Goal: Navigation & Orientation: Find specific page/section

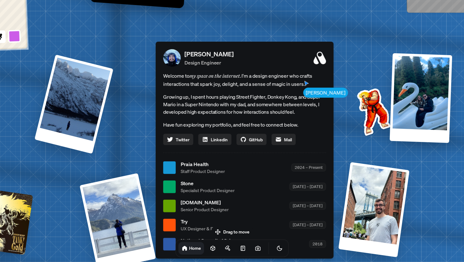
drag, startPoint x: 104, startPoint y: 160, endPoint x: 80, endPoint y: 9, distance: 152.7
click at [80, 9] on div "[PERSON_NAME] [PERSON_NAME] Design Engineer Welcome to my space on the internet…" at bounding box center [245, 167] width 937 height 821
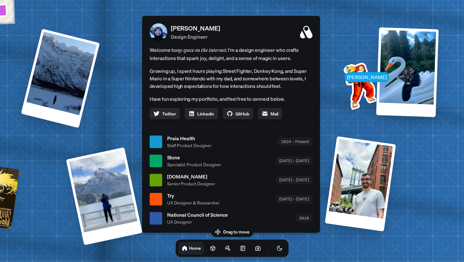
drag, startPoint x: 157, startPoint y: 76, endPoint x: 175, endPoint y: 75, distance: 18.5
click at [175, 75] on p "Growing up, I spent hours playing Street Fighter, Donkey Kong, and Super Mario …" at bounding box center [231, 78] width 163 height 23
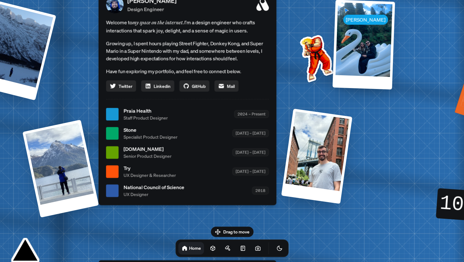
drag, startPoint x: 211, startPoint y: 163, endPoint x: 176, endPoint y: 144, distance: 39.3
click at [176, 145] on div "[DOMAIN_NAME] Senior Product Designer [DATE] – [DATE]" at bounding box center [196, 152] width 145 height 14
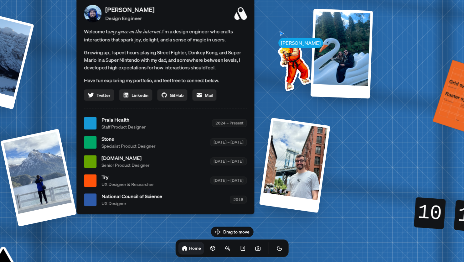
drag, startPoint x: 264, startPoint y: 94, endPoint x: 261, endPoint y: 103, distance: 9.5
click at [261, 103] on div "[PERSON_NAME] [PERSON_NAME] Design Engineer Welcome to my space on the internet…" at bounding box center [166, 123] width 937 height 821
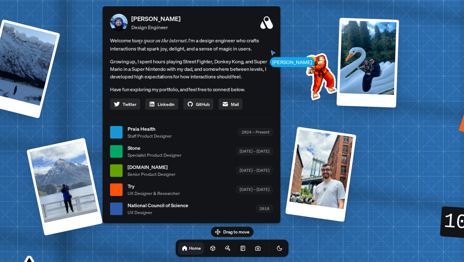
drag, startPoint x: 136, startPoint y: 90, endPoint x: 164, endPoint y: 95, distance: 29.3
click at [168, 90] on p "Have fun exploring my portfolio, and feel free to connect below." at bounding box center [191, 89] width 163 height 8
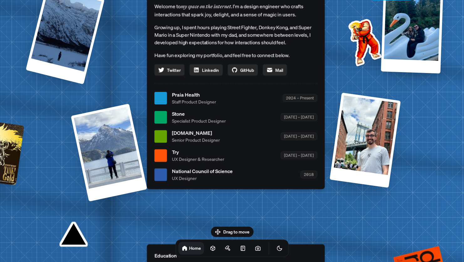
drag, startPoint x: 150, startPoint y: 88, endPoint x: 191, endPoint y: 50, distance: 55.2
click at [191, 51] on p "Have fun exploring my portfolio, and feel free to connect below." at bounding box center [235, 55] width 163 height 8
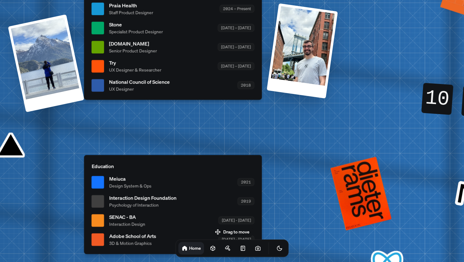
drag, startPoint x: 188, startPoint y: 182, endPoint x: 125, endPoint y: 94, distance: 108.4
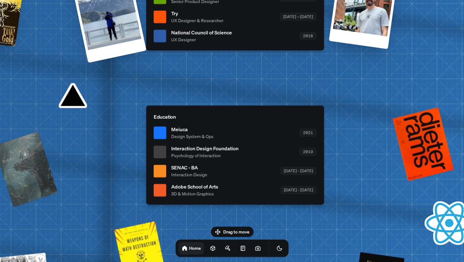
drag, startPoint x: 159, startPoint y: 158, endPoint x: 217, endPoint y: 110, distance: 75.0
click at [217, 110] on div "Education Meiuca Design System & Ops 2021 Interaction Design Foundation Psychol…" at bounding box center [235, 155] width 178 height 99
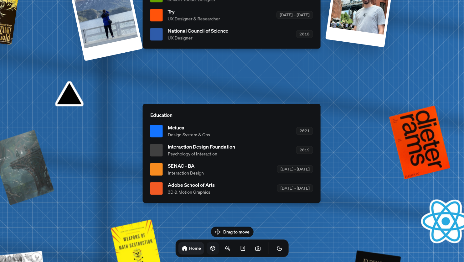
click at [210, 246] on icon at bounding box center [213, 248] width 6 height 6
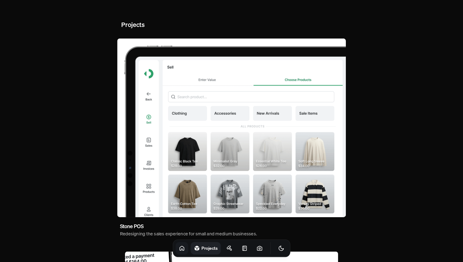
click at [179, 248] on icon at bounding box center [182, 248] width 6 height 6
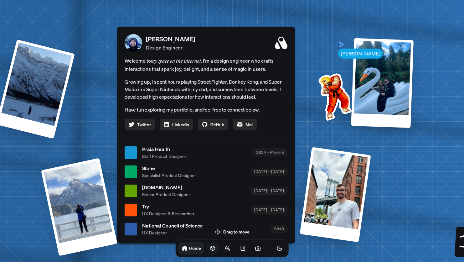
drag, startPoint x: 256, startPoint y: 181, endPoint x: 229, endPoint y: 204, distance: 36.0
click at [229, 204] on div "Try UX Designer & Researcher [DATE] – [DATE]" at bounding box center [214, 210] width 145 height 14
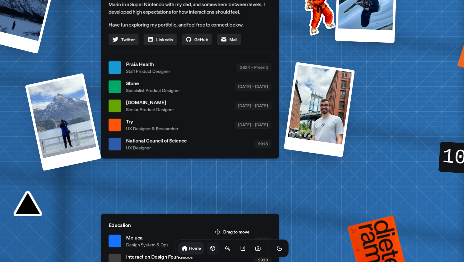
drag, startPoint x: 227, startPoint y: 203, endPoint x: 238, endPoint y: 95, distance: 108.7
click at [238, 95] on ul "Praia Health Staff Product Designer 2024 – Present Stone Specialist Product Des…" at bounding box center [190, 105] width 163 height 91
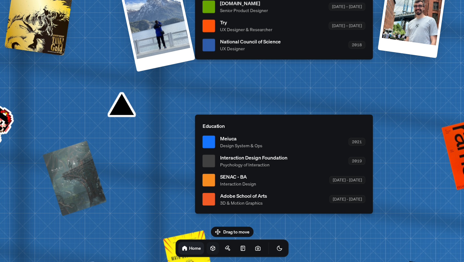
drag, startPoint x: 216, startPoint y: 211, endPoint x: 286, endPoint y: 133, distance: 105.0
click at [286, 133] on div "Education Meiuca Design System & Ops 2021 Interaction Design Foundation Psychol…" at bounding box center [284, 164] width 178 height 99
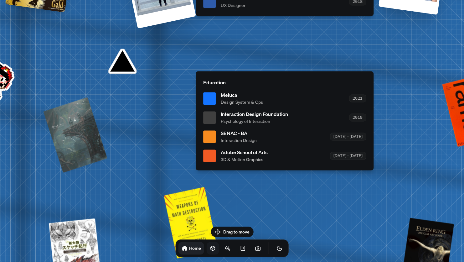
drag, startPoint x: 221, startPoint y: 158, endPoint x: 465, endPoint y: 248, distance: 260.6
click at [464, 0] on html "[PERSON_NAME] [PERSON_NAME] Design Engineer Welcome to my space on the internet…" at bounding box center [232, 0] width 464 height 0
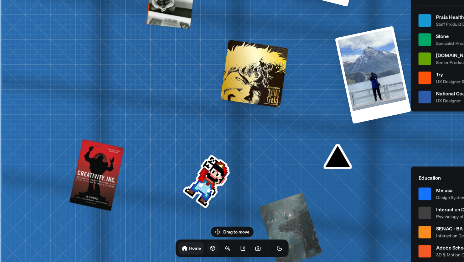
drag, startPoint x: 174, startPoint y: 173, endPoint x: 311, endPoint y: 176, distance: 137.9
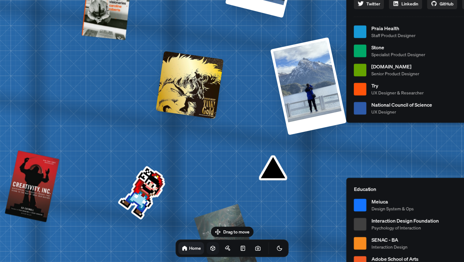
drag, startPoint x: 311, startPoint y: 176, endPoint x: 208, endPoint y: 198, distance: 105.4
click at [208, 198] on div "[PERSON_NAME] [PERSON_NAME] Design Engineer Welcome to my space on the internet…" at bounding box center [436, 31] width 937 height 821
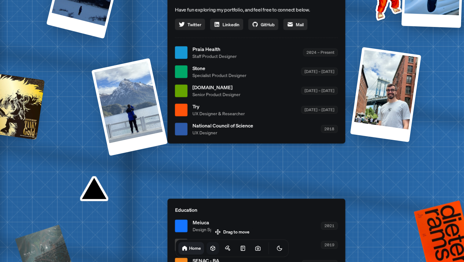
drag, startPoint x: 352, startPoint y: 173, endPoint x: 209, endPoint y: 184, distance: 143.6
click at [209, 184] on div "[PERSON_NAME] [PERSON_NAME] Design Engineer Welcome to my space on the internet…" at bounding box center [257, 52] width 937 height 821
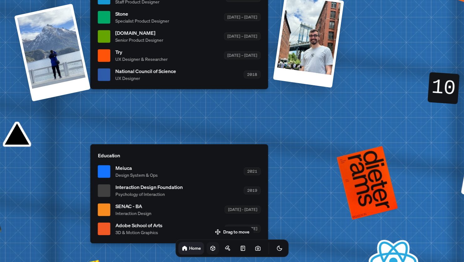
drag, startPoint x: 285, startPoint y: 179, endPoint x: 214, endPoint y: 128, distance: 87.4
click at [214, 144] on div "Education Meiuca Design System & Ops 2021 Interaction Design Foundation Psychol…" at bounding box center [179, 193] width 178 height 99
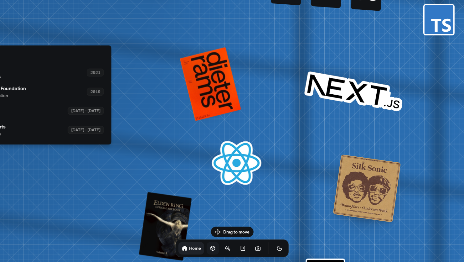
drag, startPoint x: 308, startPoint y: 173, endPoint x: 181, endPoint y: 93, distance: 149.8
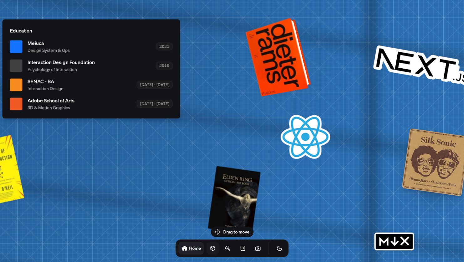
drag, startPoint x: 194, startPoint y: 91, endPoint x: 279, endPoint y: 52, distance: 93.0
click at [279, 52] on div at bounding box center [279, 56] width 61 height 76
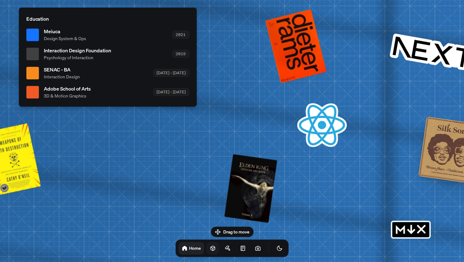
drag, startPoint x: 184, startPoint y: 107, endPoint x: 289, endPoint y: 91, distance: 106.2
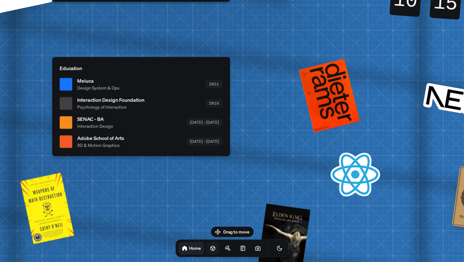
drag, startPoint x: 245, startPoint y: 136, endPoint x: 209, endPoint y: 163, distance: 45.0
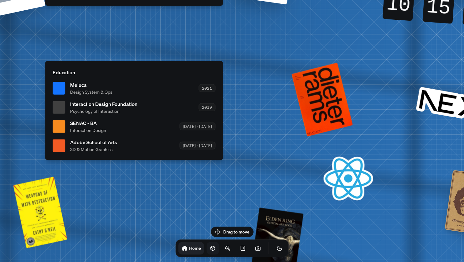
drag, startPoint x: 297, startPoint y: 112, endPoint x: 210, endPoint y: 177, distance: 108.4
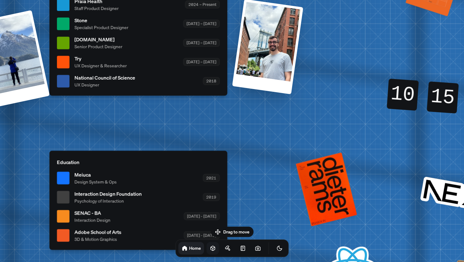
drag, startPoint x: 171, startPoint y: 123, endPoint x: 299, endPoint y: 139, distance: 128.6
click at [299, 139] on div "[PERSON_NAME] [PERSON_NAME] Design Engineer Welcome to my space on the internet…" at bounding box center [139, 4] width 937 height 821
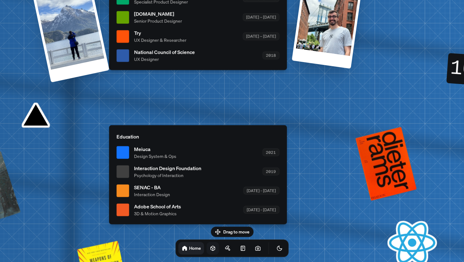
drag, startPoint x: 247, startPoint y: 110, endPoint x: 296, endPoint y: 74, distance: 61.4
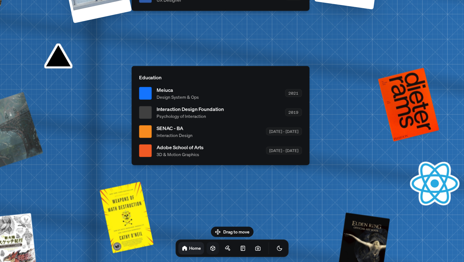
drag, startPoint x: 142, startPoint y: 180, endPoint x: 118, endPoint y: 134, distance: 51.8
click at [132, 134] on div "Education Meiuca Design System & Ops 2021 Interaction Design Foundation Psychol…" at bounding box center [221, 115] width 178 height 99
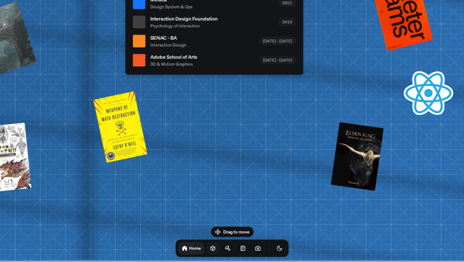
drag, startPoint x: 200, startPoint y: 191, endPoint x: 222, endPoint y: 63, distance: 130.6
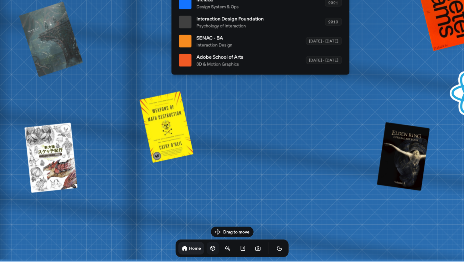
drag, startPoint x: 177, startPoint y: 222, endPoint x: 177, endPoint y: 240, distance: 18.5
click at [177, 0] on body "[PERSON_NAME] [PERSON_NAME] Design Engineer Welcome to my space on the internet…" at bounding box center [232, 0] width 464 height 0
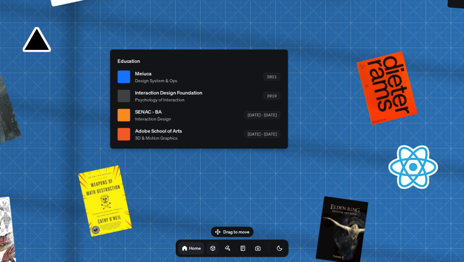
drag, startPoint x: 195, startPoint y: 156, endPoint x: 174, endPoint y: 254, distance: 100.7
click at [174, 0] on body "[PERSON_NAME] [PERSON_NAME] Design Engineer Welcome to my space on the internet…" at bounding box center [232, 0] width 464 height 0
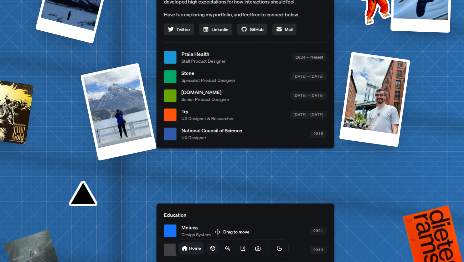
drag, startPoint x: 191, startPoint y: 92, endPoint x: 231, endPoint y: 206, distance: 121.0
click at [231, 206] on div "[PERSON_NAME] [PERSON_NAME] Design Engineer Welcome to my space on the internet…" at bounding box center [246, 57] width 937 height 821
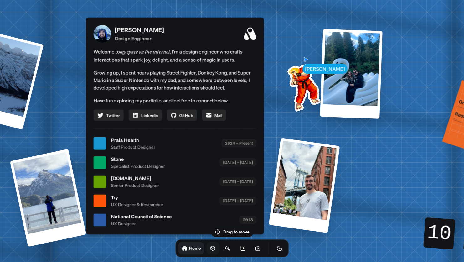
drag, startPoint x: 323, startPoint y: 70, endPoint x: 269, endPoint y: 138, distance: 87.4
click at [269, 138] on div "[PERSON_NAME] [PERSON_NAME] Design Engineer Welcome to my space on the internet…" at bounding box center [176, 143] width 937 height 821
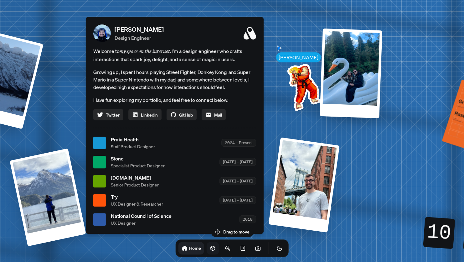
click at [227, 246] on div "Home" at bounding box center [232, 248] width 113 height 18
click at [222, 248] on link at bounding box center [228, 248] width 13 height 13
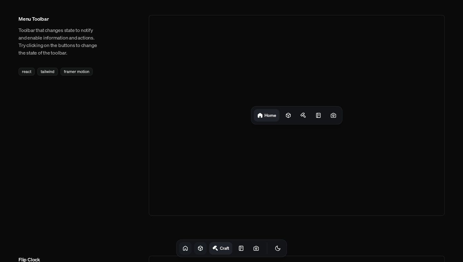
click at [197, 247] on icon at bounding box center [200, 248] width 6 height 6
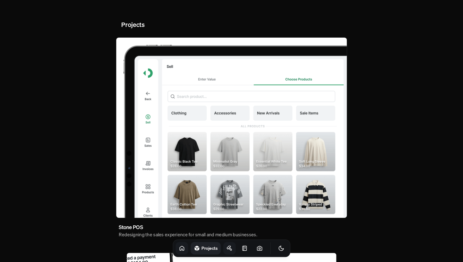
click at [226, 248] on link at bounding box center [229, 248] width 13 height 13
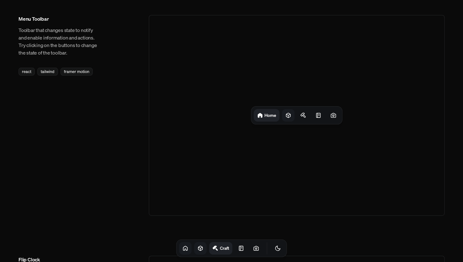
click at [291, 114] on icon at bounding box center [288, 115] width 6 height 6
click at [302, 115] on div at bounding box center [305, 115] width 13 height 13
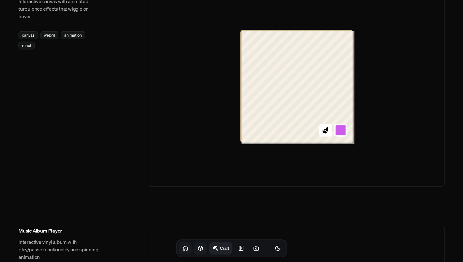
scroll to position [750, 0]
click at [329, 133] on icon at bounding box center [325, 131] width 8 height 8
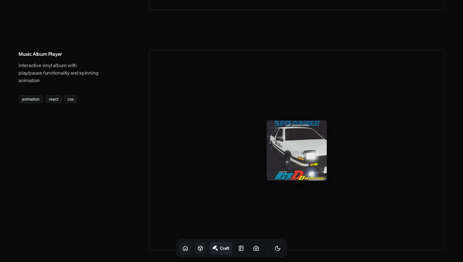
scroll to position [966, 0]
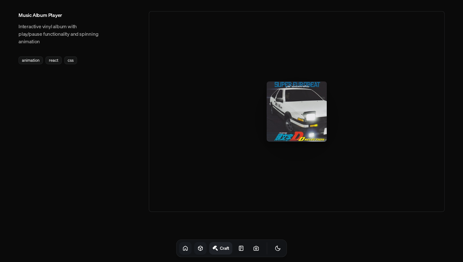
drag, startPoint x: 296, startPoint y: 118, endPoint x: 281, endPoint y: 115, distance: 15.0
click at [281, 115] on div at bounding box center [297, 111] width 60 height 60
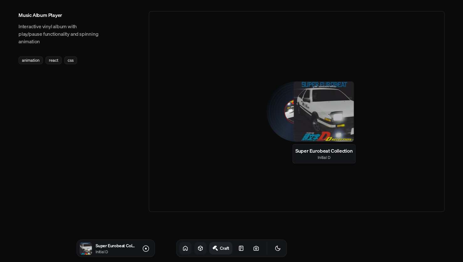
click at [327, 109] on div at bounding box center [324, 111] width 60 height 60
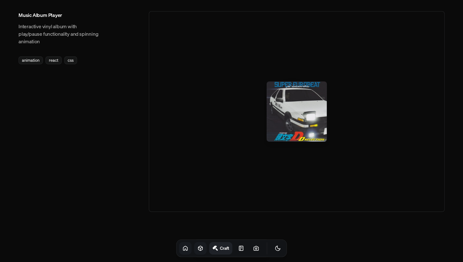
click at [285, 112] on div at bounding box center [297, 111] width 60 height 60
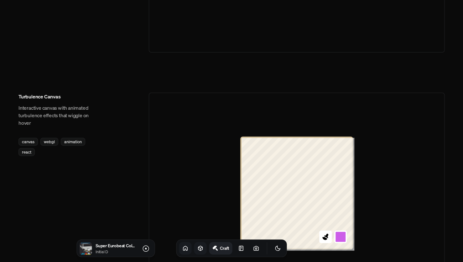
scroll to position [642, 0]
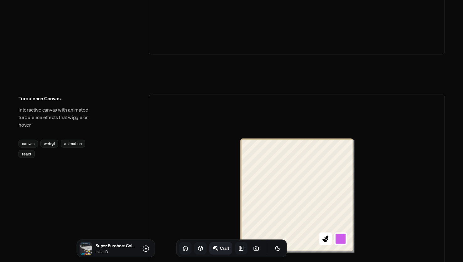
click at [235, 253] on link at bounding box center [241, 248] width 13 height 13
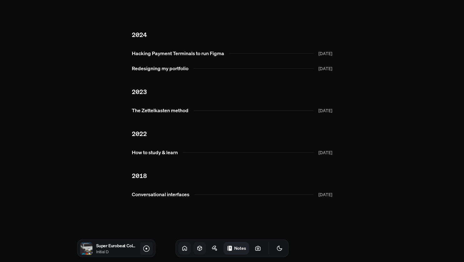
click at [146, 247] on icon at bounding box center [147, 249] width 8 height 8
click at [256, 248] on icon at bounding box center [258, 248] width 5 height 4
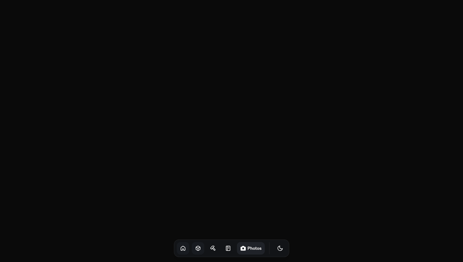
scroll to position [1300, 0]
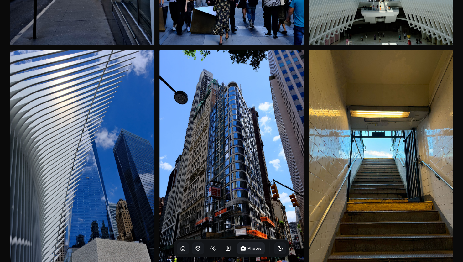
click at [277, 245] on icon "Toggle Theme" at bounding box center [280, 248] width 6 height 6
click at [180, 248] on icon at bounding box center [183, 248] width 6 height 6
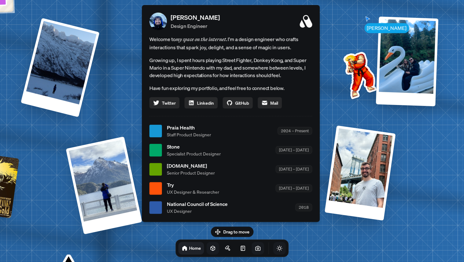
click at [277, 251] on icon "Toggle Theme" at bounding box center [280, 248] width 6 height 6
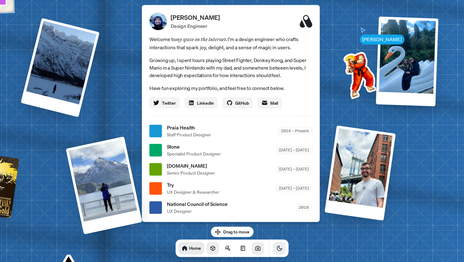
click at [277, 251] on icon "Toggle Theme" at bounding box center [280, 248] width 6 height 6
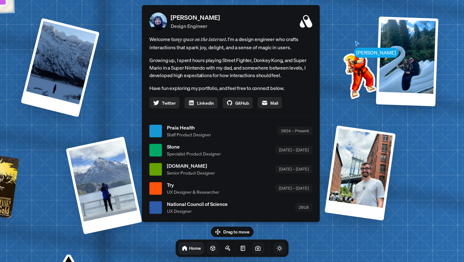
click at [277, 251] on icon "Toggle Theme" at bounding box center [280, 248] width 6 height 6
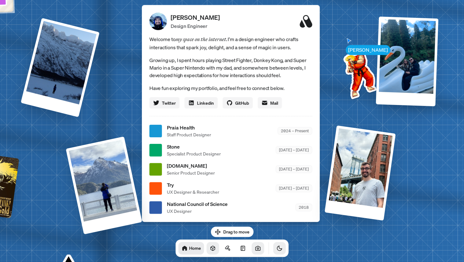
click at [255, 246] on icon at bounding box center [258, 248] width 6 height 6
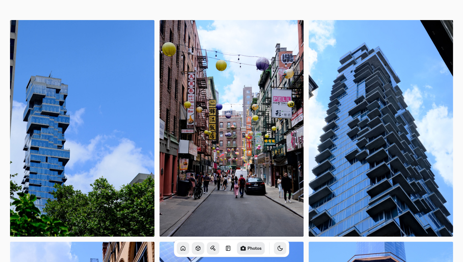
click at [211, 248] on link at bounding box center [213, 248] width 13 height 13
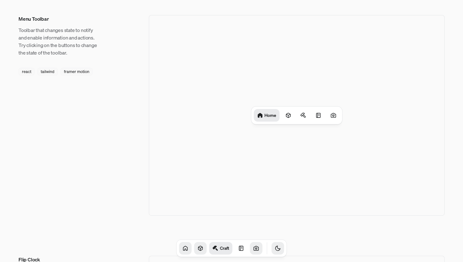
click at [197, 247] on icon at bounding box center [200, 248] width 6 height 6
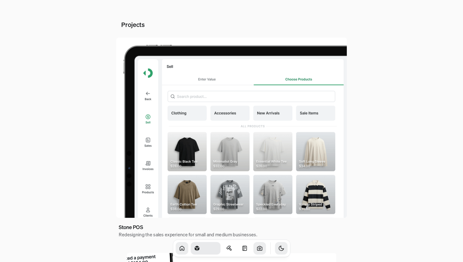
click at [179, 245] on icon at bounding box center [182, 248] width 6 height 6
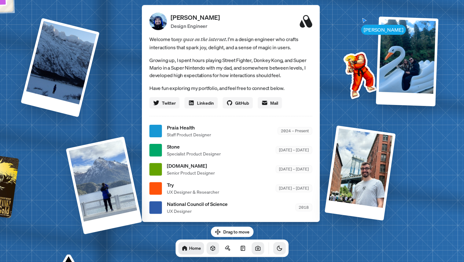
click at [274, 243] on button "Toggle Theme" at bounding box center [280, 248] width 13 height 13
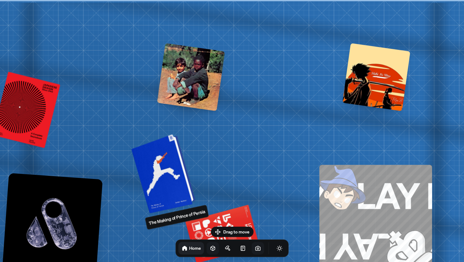
drag, startPoint x: 229, startPoint y: 128, endPoint x: 153, endPoint y: 157, distance: 81.6
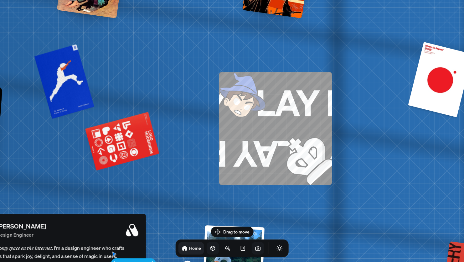
drag, startPoint x: 269, startPoint y: 138, endPoint x: 171, endPoint y: 45, distance: 134.3
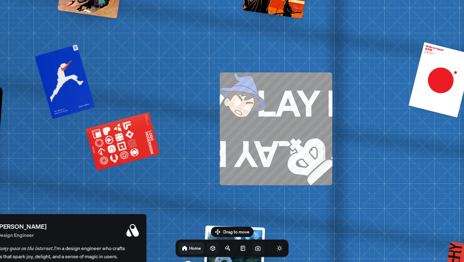
drag, startPoint x: 136, startPoint y: 90, endPoint x: 102, endPoint y: 148, distance: 67.1
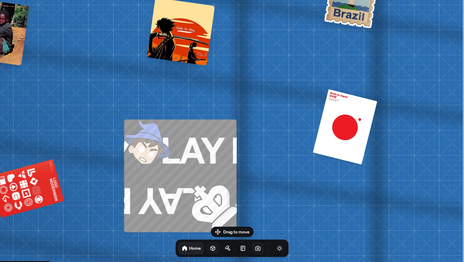
drag, startPoint x: 419, startPoint y: 34, endPoint x: 325, endPoint y: 3, distance: 98.7
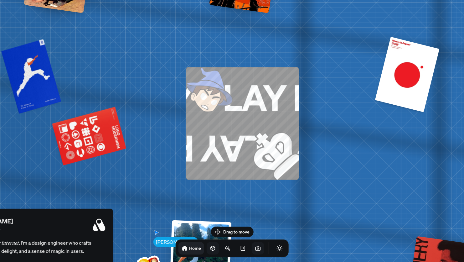
drag, startPoint x: 261, startPoint y: 173, endPoint x: 330, endPoint y: 116, distance: 89.2
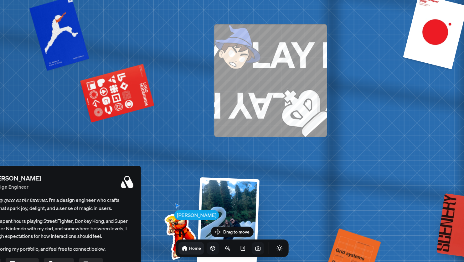
drag, startPoint x: 272, startPoint y: 196, endPoint x: 307, endPoint y: 133, distance: 72.5
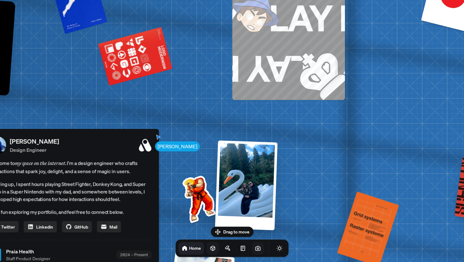
drag, startPoint x: 300, startPoint y: 203, endPoint x: 306, endPoint y: 193, distance: 11.5
click at [306, 193] on div "[PERSON_NAME] [PERSON_NAME] Design Engineer Welcome to my space on the internet…" at bounding box center [70, 254] width 937 height 821
drag, startPoint x: 300, startPoint y: 192, endPoint x: 210, endPoint y: 46, distance: 171.2
drag, startPoint x: 210, startPoint y: 46, endPoint x: 306, endPoint y: 214, distance: 193.5
click at [306, 214] on div "[PERSON_NAME] [PERSON_NAME] Design Engineer Welcome to my space on the internet…" at bounding box center [70, 254] width 937 height 821
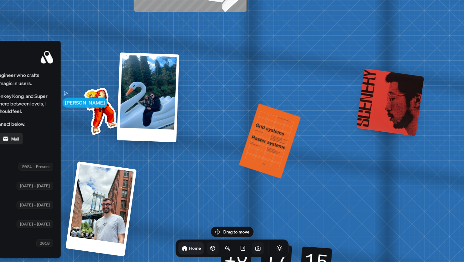
drag, startPoint x: 306, startPoint y: 214, endPoint x: 208, endPoint y: 125, distance: 132.6
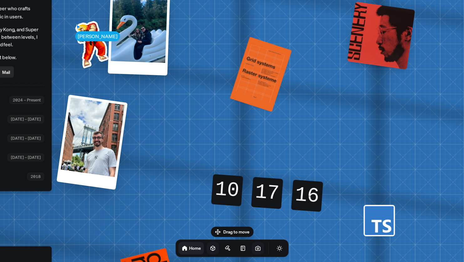
drag, startPoint x: 200, startPoint y: 167, endPoint x: 186, endPoint y: 94, distance: 74.3
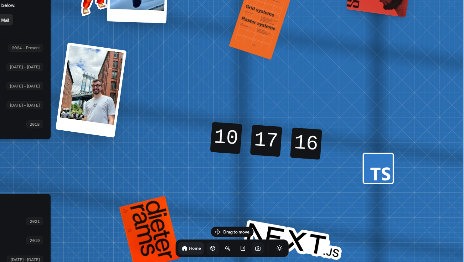
drag, startPoint x: 340, startPoint y: 142, endPoint x: 218, endPoint y: 81, distance: 136.2
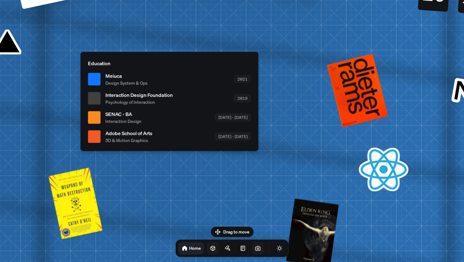
drag, startPoint x: 200, startPoint y: 194, endPoint x: 432, endPoint y: 48, distance: 274.6
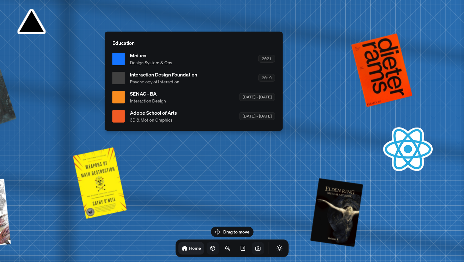
drag, startPoint x: 207, startPoint y: 160, endPoint x: 425, endPoint y: 93, distance: 228.5
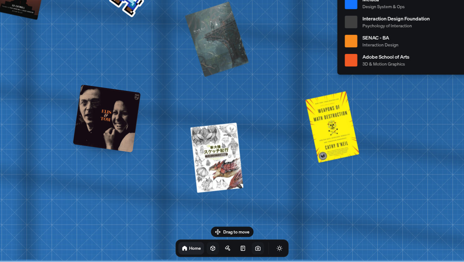
drag, startPoint x: 242, startPoint y: 137, endPoint x: 321, endPoint y: 58, distance: 111.4
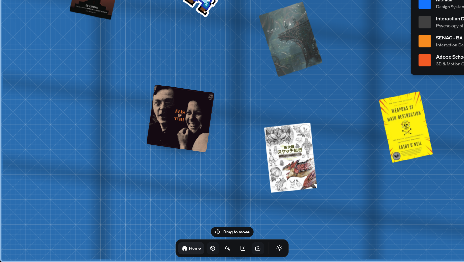
drag, startPoint x: 279, startPoint y: 88, endPoint x: 306, endPoint y: 67, distance: 34.4
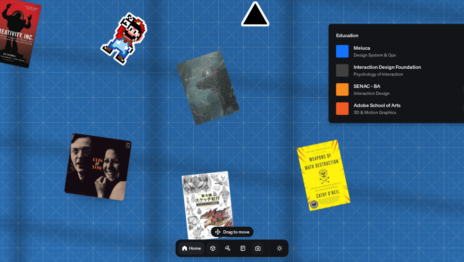
drag, startPoint x: 352, startPoint y: 72, endPoint x: 249, endPoint y: 131, distance: 117.9
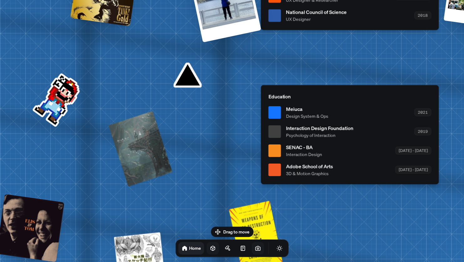
drag, startPoint x: 232, startPoint y: 84, endPoint x: 147, endPoint y: 167, distance: 119.2
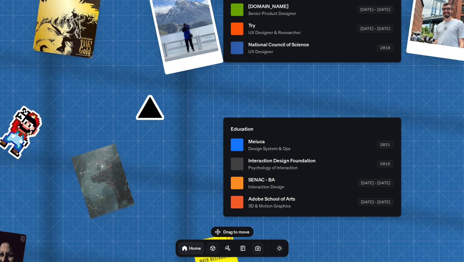
click at [207, 247] on link at bounding box center [213, 248] width 13 height 13
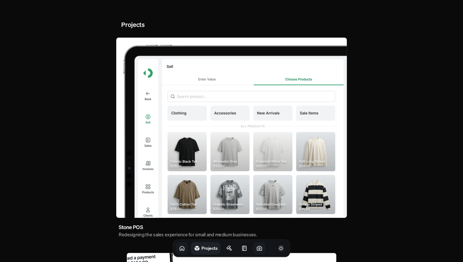
click at [207, 251] on h1 "Projects" at bounding box center [209, 248] width 16 height 6
click at [179, 251] on icon at bounding box center [182, 248] width 6 height 6
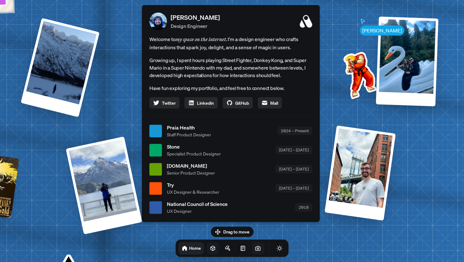
click at [210, 251] on icon at bounding box center [213, 248] width 6 height 6
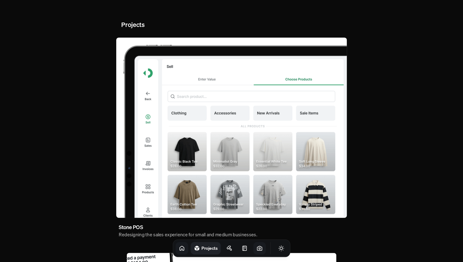
click at [179, 251] on link at bounding box center [182, 248] width 13 height 13
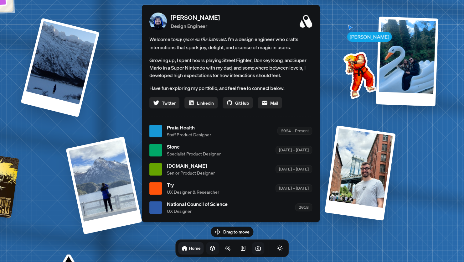
click at [209, 251] on icon at bounding box center [212, 248] width 6 height 6
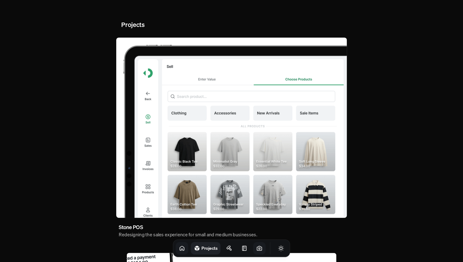
click at [179, 249] on link "Home" at bounding box center [182, 248] width 13 height 13
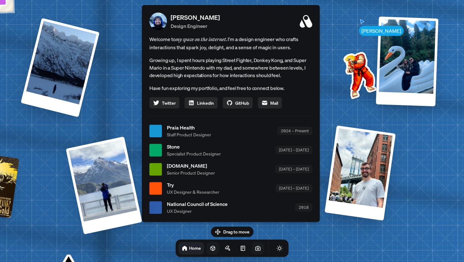
click at [211, 248] on icon at bounding box center [213, 248] width 4 height 5
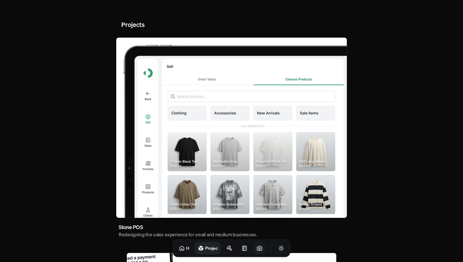
click at [195, 248] on link "Projects" at bounding box center [208, 248] width 26 height 13
click at [179, 248] on link at bounding box center [182, 248] width 13 height 13
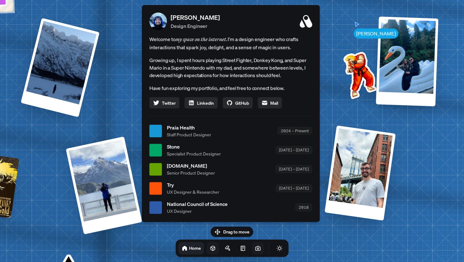
click at [206, 247] on link "Projects" at bounding box center [212, 248] width 13 height 13
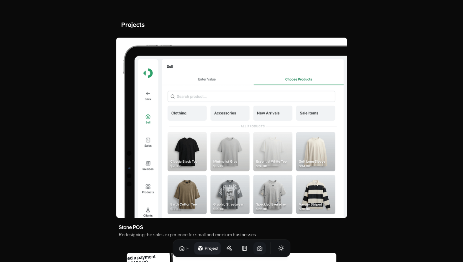
click at [205, 247] on h1 "Projects" at bounding box center [211, 248] width 13 height 6
click at [211, 246] on link "Projects" at bounding box center [206, 248] width 30 height 13
click at [223, 245] on link at bounding box center [229, 248] width 13 height 13
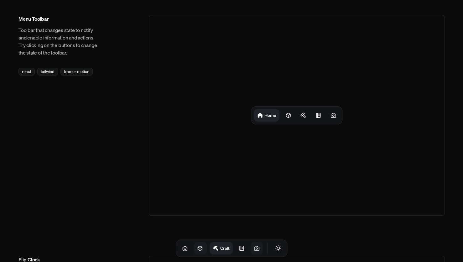
click at [197, 246] on icon at bounding box center [200, 248] width 6 height 6
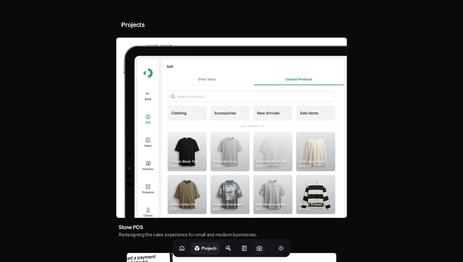
click at [191, 246] on link "Projects" at bounding box center [205, 248] width 29 height 13
click at [179, 246] on link at bounding box center [182, 248] width 13 height 13
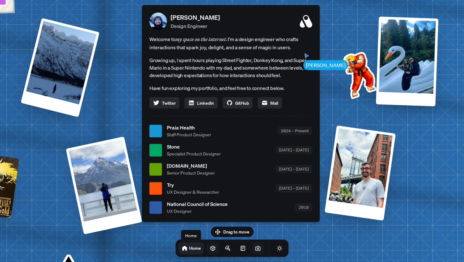
click at [207, 252] on link at bounding box center [213, 248] width 13 height 13
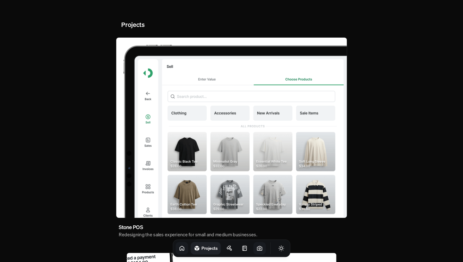
click at [180, 247] on icon at bounding box center [182, 248] width 4 height 4
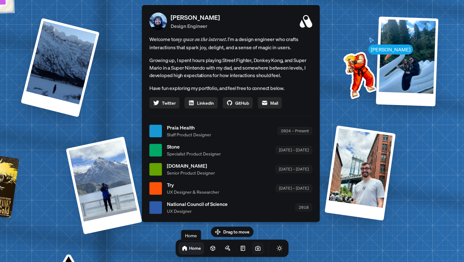
click at [199, 258] on div "[PERSON_NAME] [PERSON_NAME] Design Engineer Welcome to my space on the internet…" at bounding box center [231, 131] width 937 height 821
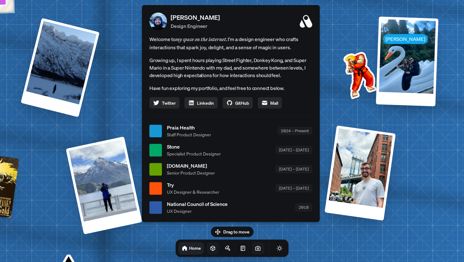
click at [210, 250] on icon at bounding box center [213, 248] width 6 height 6
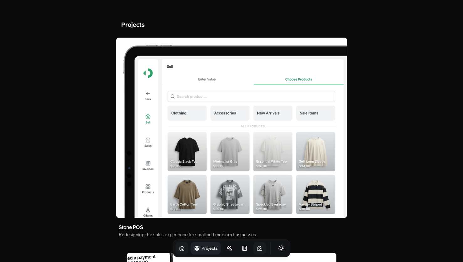
click at [179, 246] on icon at bounding box center [182, 248] width 6 height 6
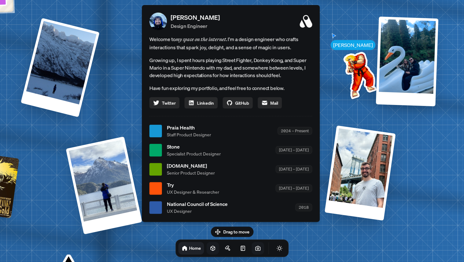
click at [207, 244] on link at bounding box center [213, 248] width 13 height 13
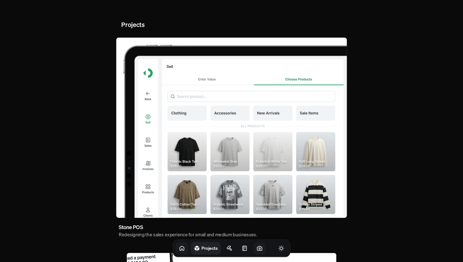
click at [179, 251] on link at bounding box center [182, 248] width 13 height 13
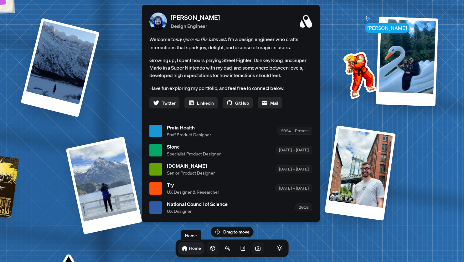
click at [207, 244] on link at bounding box center [213, 248] width 13 height 13
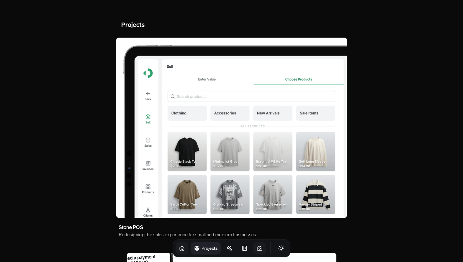
click at [179, 251] on link at bounding box center [182, 248] width 13 height 13
